Goal: Information Seeking & Learning: Find specific fact

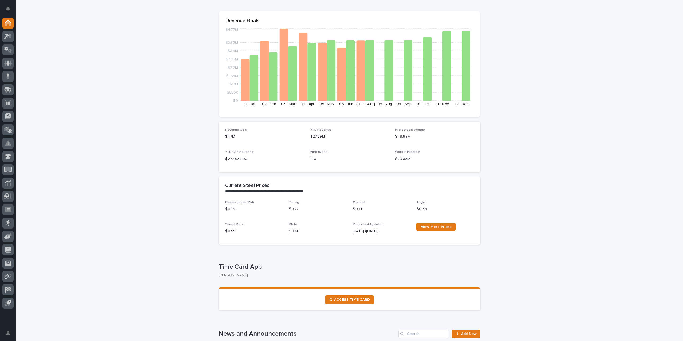
scroll to position [107, 0]
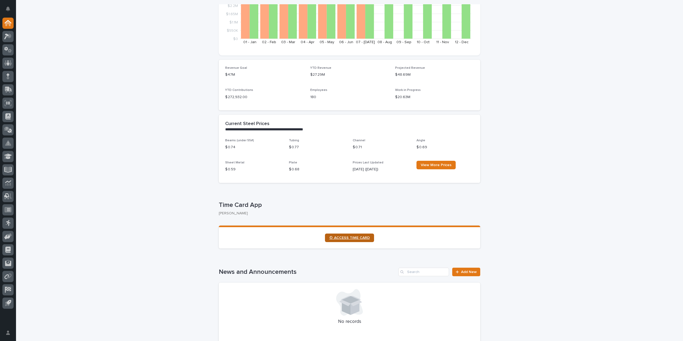
click at [353, 239] on span "⏲ ACCESS TIME CARD" at bounding box center [349, 238] width 41 height 4
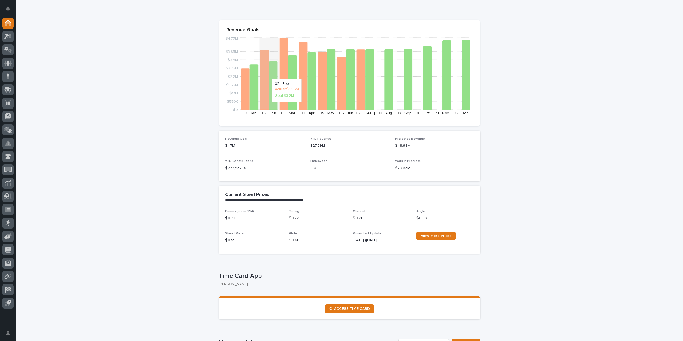
scroll to position [0, 0]
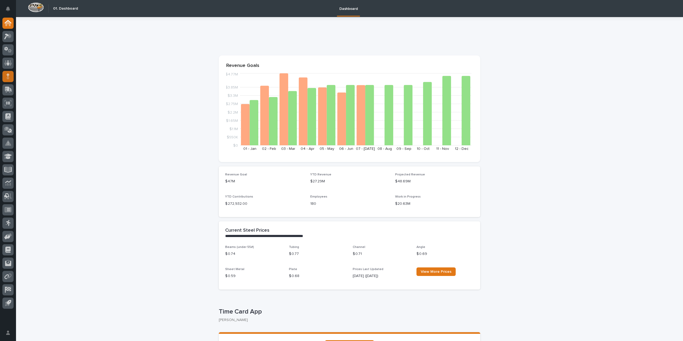
click at [13, 75] on div at bounding box center [7, 76] width 11 height 11
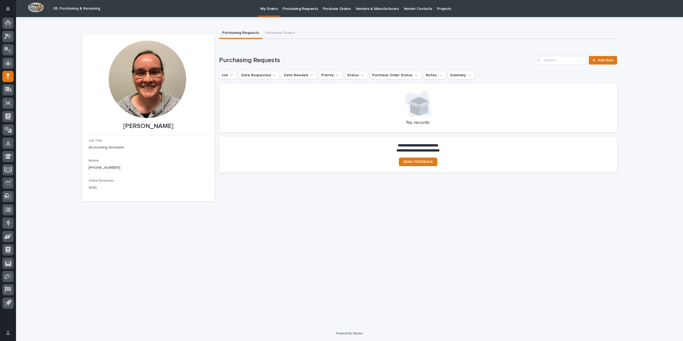
click at [333, 7] on p "Purchase Orders" at bounding box center [337, 5] width 28 height 11
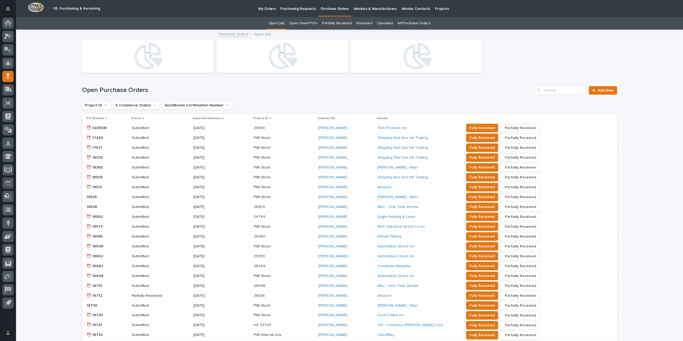
click at [404, 24] on link "All Purchase Orders" at bounding box center [413, 23] width 33 height 13
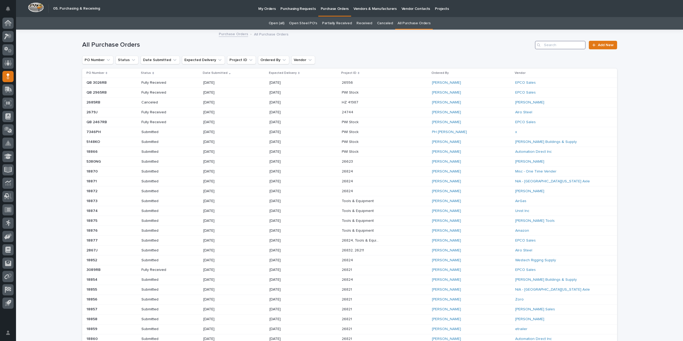
click at [552, 46] on input "Search" at bounding box center [560, 45] width 51 height 9
type input "2849"
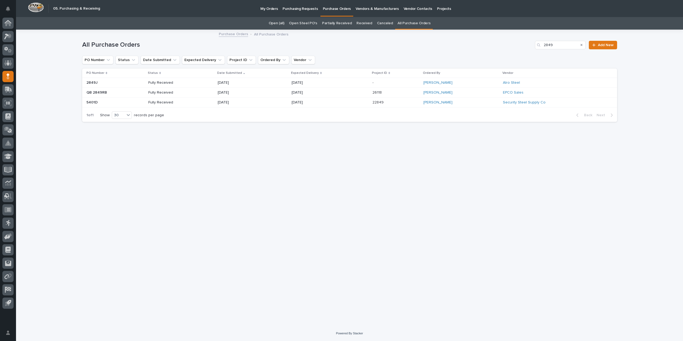
click at [402, 83] on div "- -" at bounding box center [395, 82] width 47 height 9
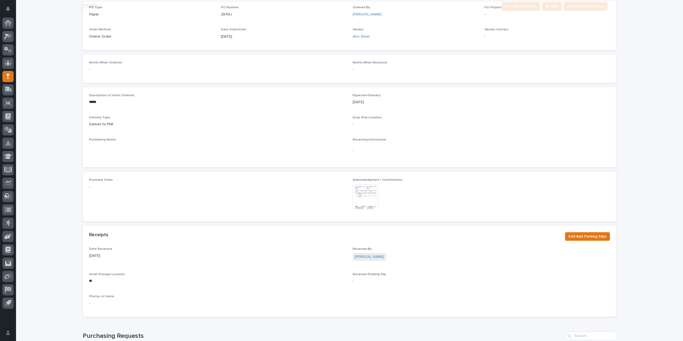
scroll to position [133, 0]
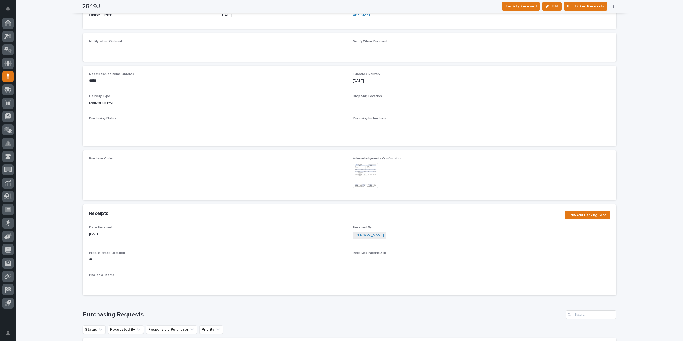
click at [365, 177] on img at bounding box center [366, 176] width 26 height 26
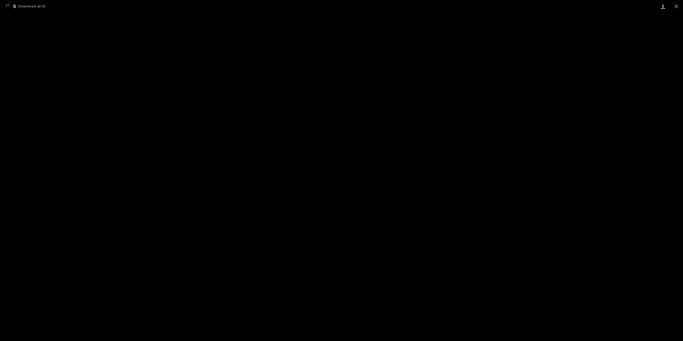
drag, startPoint x: 679, startPoint y: 5, endPoint x: 659, endPoint y: 8, distance: 19.9
click at [679, 5] on button "Close gallery" at bounding box center [675, 6] width 13 height 13
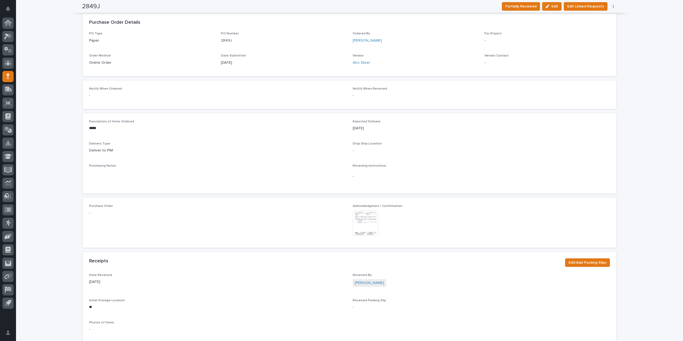
scroll to position [0, 0]
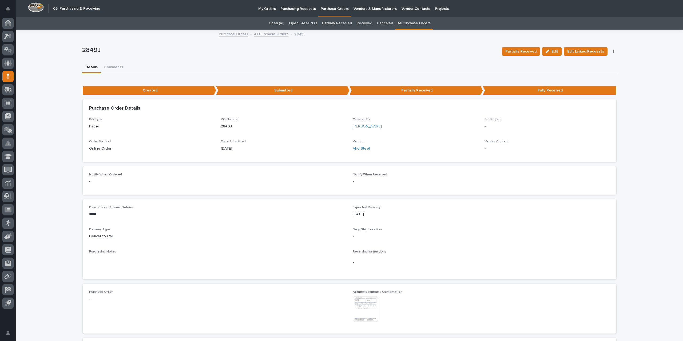
click at [280, 34] on link "All Purchase Orders" at bounding box center [271, 34] width 34 height 6
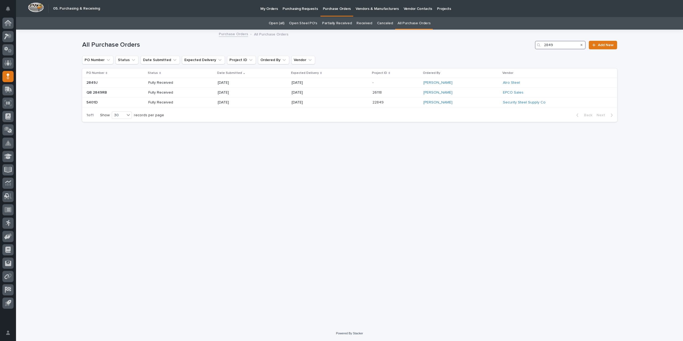
drag, startPoint x: 560, startPoint y: 45, endPoint x: 491, endPoint y: 46, distance: 69.4
click at [490, 47] on div "All Purchase Orders 2849 Add New" at bounding box center [349, 45] width 535 height 9
type input "2788"
click at [349, 89] on div "[DATE]" at bounding box center [329, 92] width 77 height 9
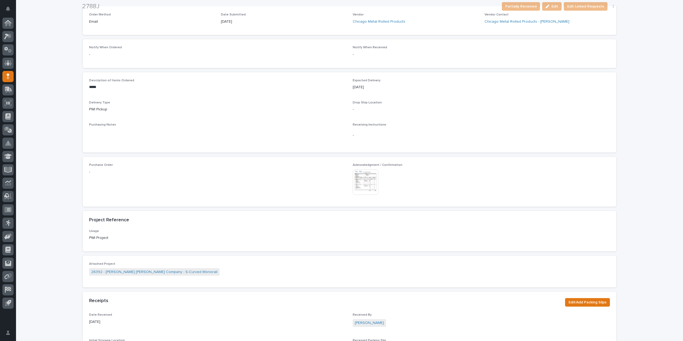
scroll to position [133, 0]
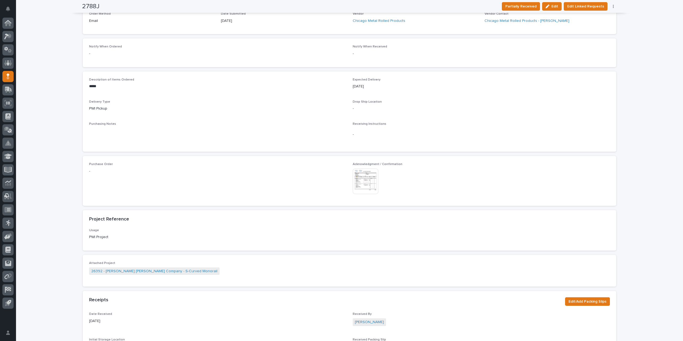
click at [369, 178] on img at bounding box center [366, 182] width 26 height 26
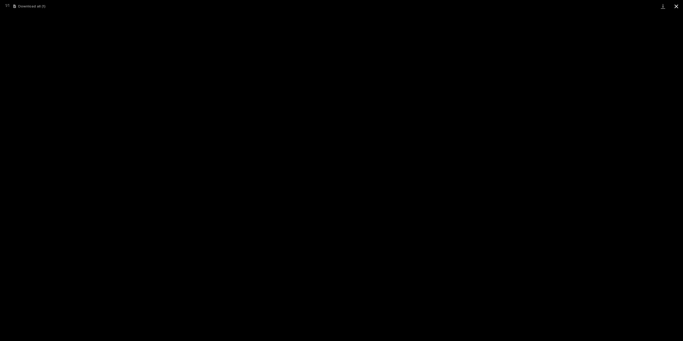
click at [679, 4] on button "Close gallery" at bounding box center [675, 6] width 13 height 13
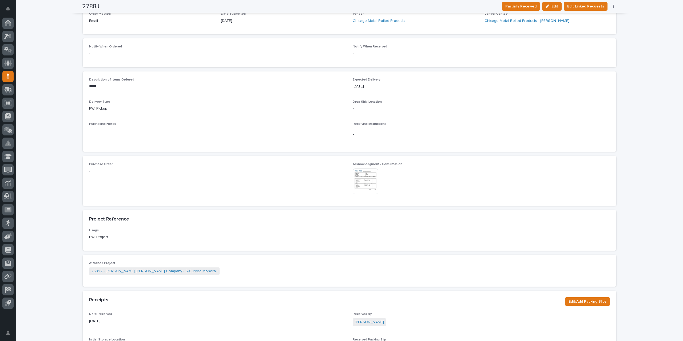
scroll to position [0, 0]
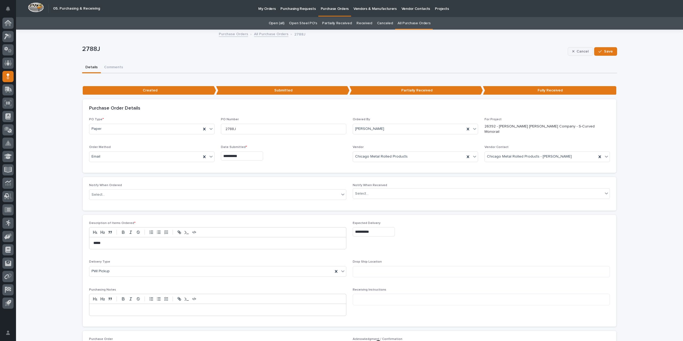
click at [572, 50] on icon "button" at bounding box center [573, 51] width 2 height 2
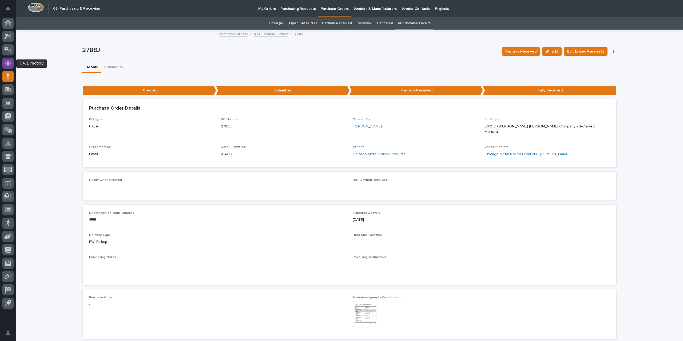
click at [8, 62] on icon at bounding box center [7, 62] width 3 height 5
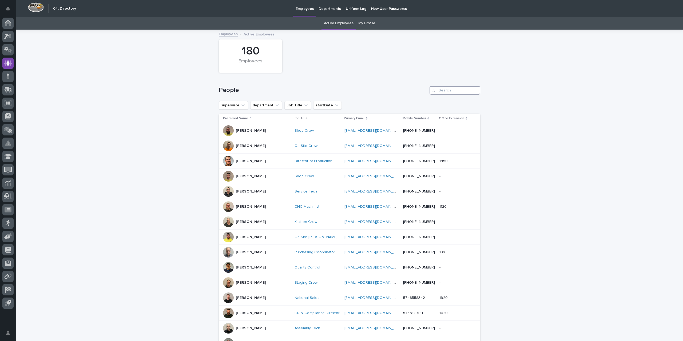
click at [445, 91] on input "Search" at bounding box center [454, 90] width 51 height 9
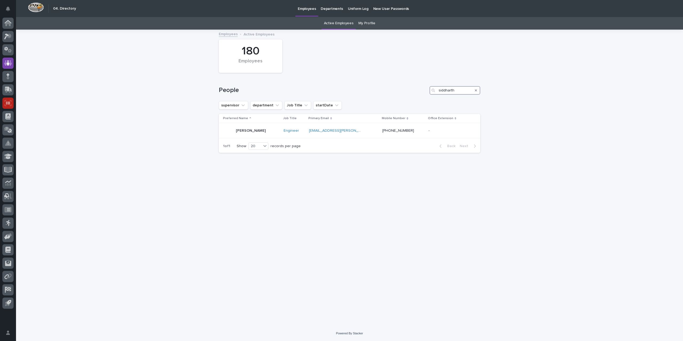
type input "siddharth"
click at [476, 90] on icon "Search" at bounding box center [476, 90] width 2 height 2
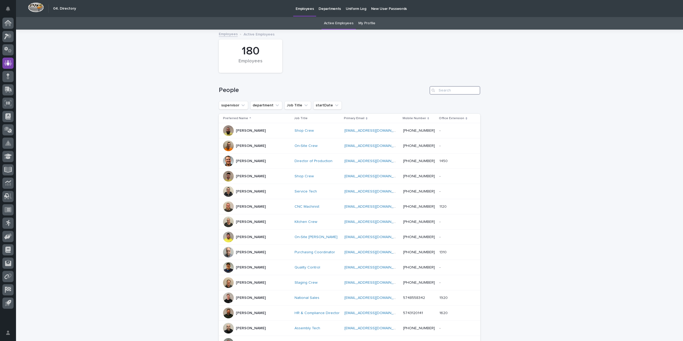
click at [452, 90] on input "Search" at bounding box center [454, 90] width 51 height 9
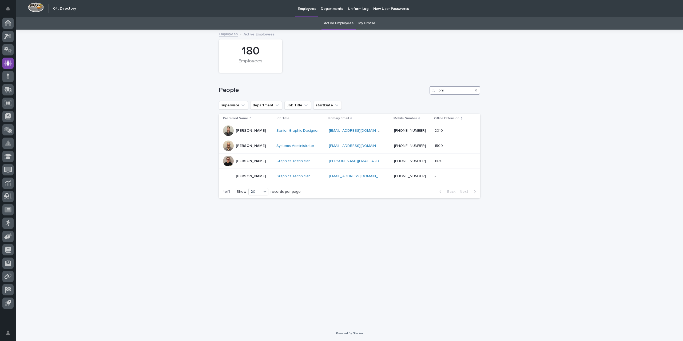
type input "phi"
click at [475, 89] on icon "Search" at bounding box center [476, 90] width 2 height 3
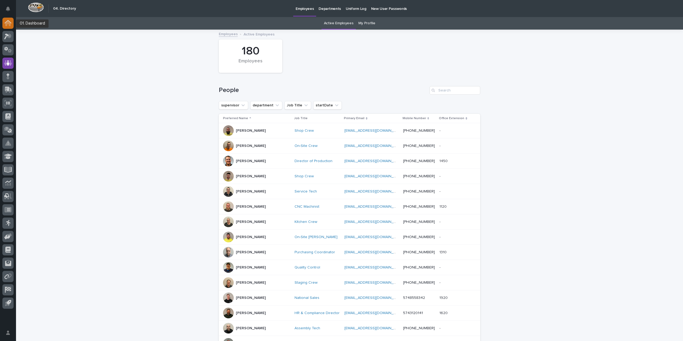
click at [9, 23] on icon at bounding box center [7, 23] width 5 height 5
